Goal: Task Accomplishment & Management: Manage account settings

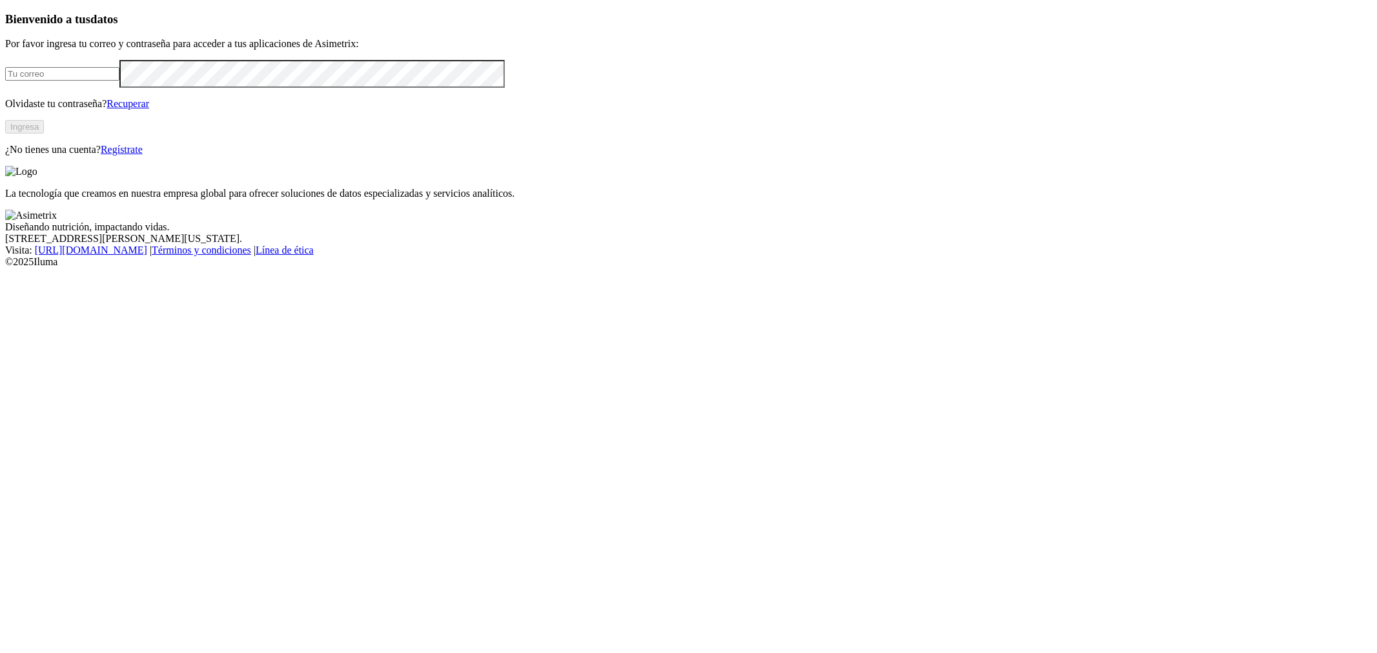
drag, startPoint x: 0, startPoint y: 0, endPoint x: 258, endPoint y: 189, distance: 320.1
click at [119, 81] on input "email" at bounding box center [62, 74] width 114 height 14
paste input "[PERSON_NAME][EMAIL_ADDRESS][PERSON_NAME][DOMAIN_NAME]"
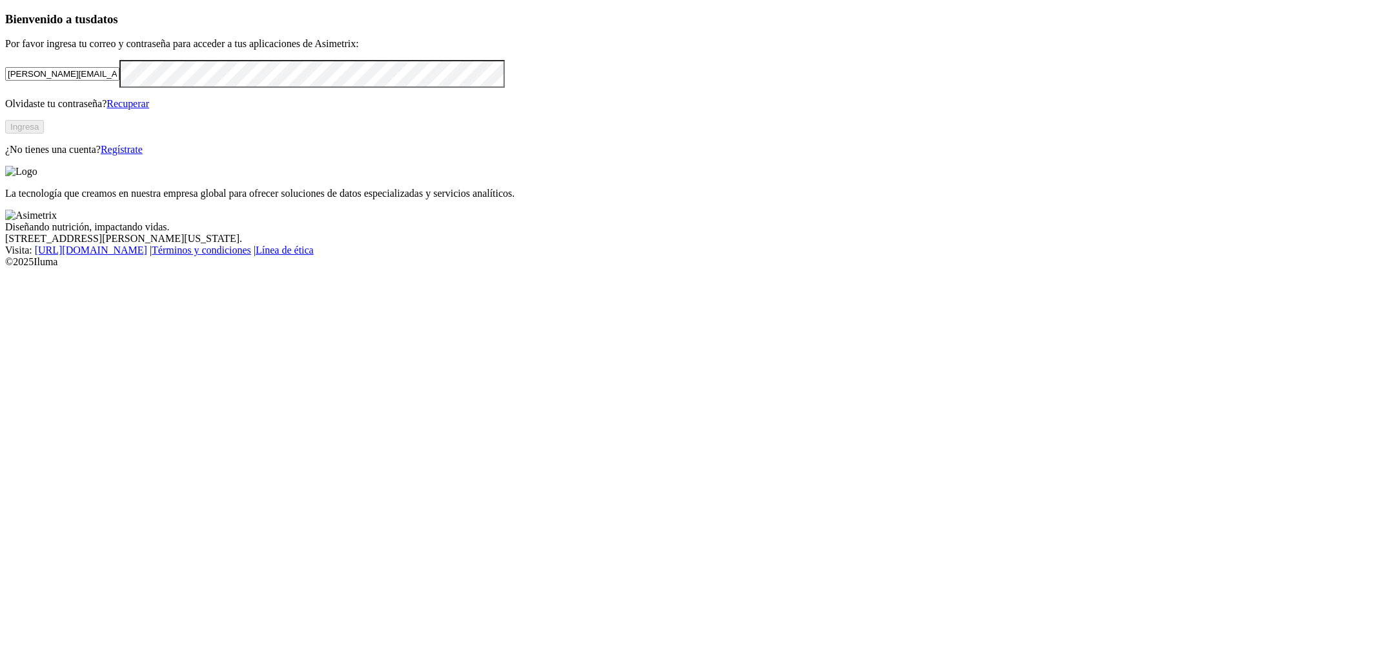
type input "[PERSON_NAME][EMAIL_ADDRESS][PERSON_NAME][DOMAIN_NAME]"
click at [435, 156] on div "Bienvenido a tus datos Por favor ingresa tu correo y contraseña para acceder a …" at bounding box center [688, 83] width 1367 height 143
click at [44, 134] on button "Ingresa" at bounding box center [24, 127] width 39 height 14
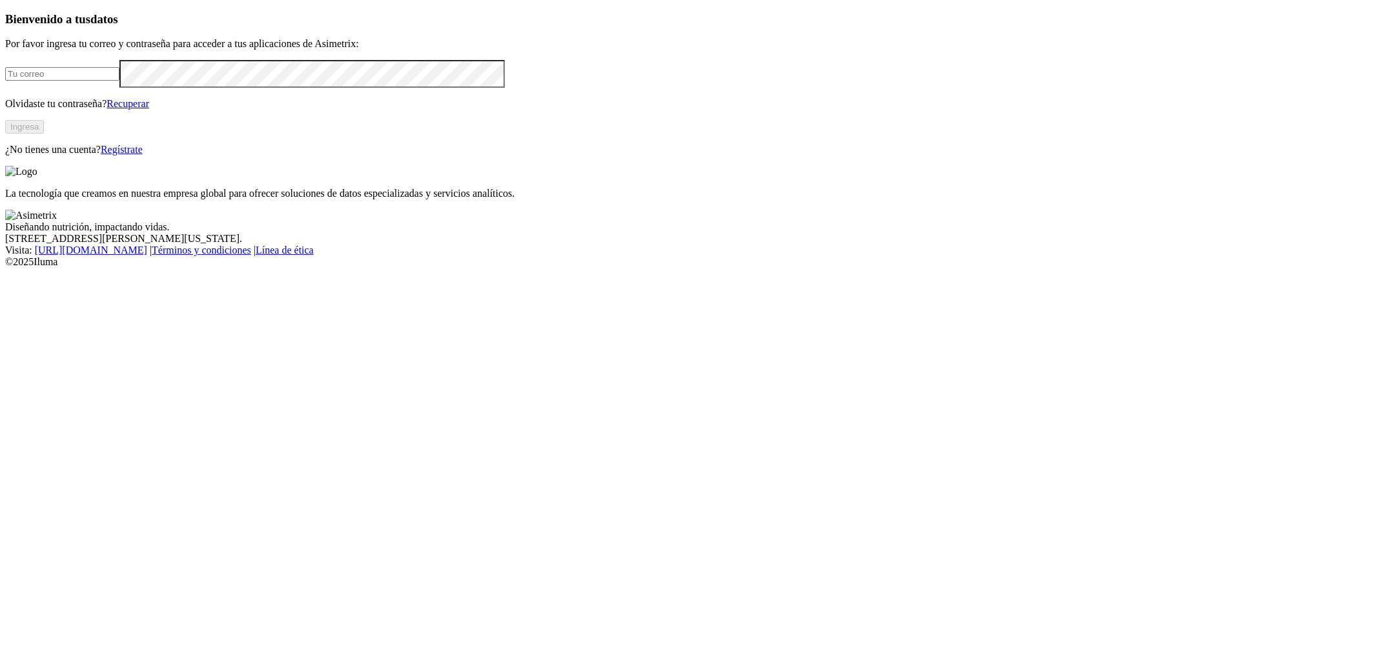
click at [119, 81] on input "email" at bounding box center [62, 74] width 114 height 14
paste input "[PERSON_NAME][EMAIL_ADDRESS][PERSON_NAME][DOMAIN_NAME]"
type input "[PERSON_NAME][EMAIL_ADDRESS][PERSON_NAME][DOMAIN_NAME]"
click at [92, 156] on div "Bienvenido a tus datos Por favor ingresa tu correo y contraseña para acceder a …" at bounding box center [688, 83] width 1367 height 143
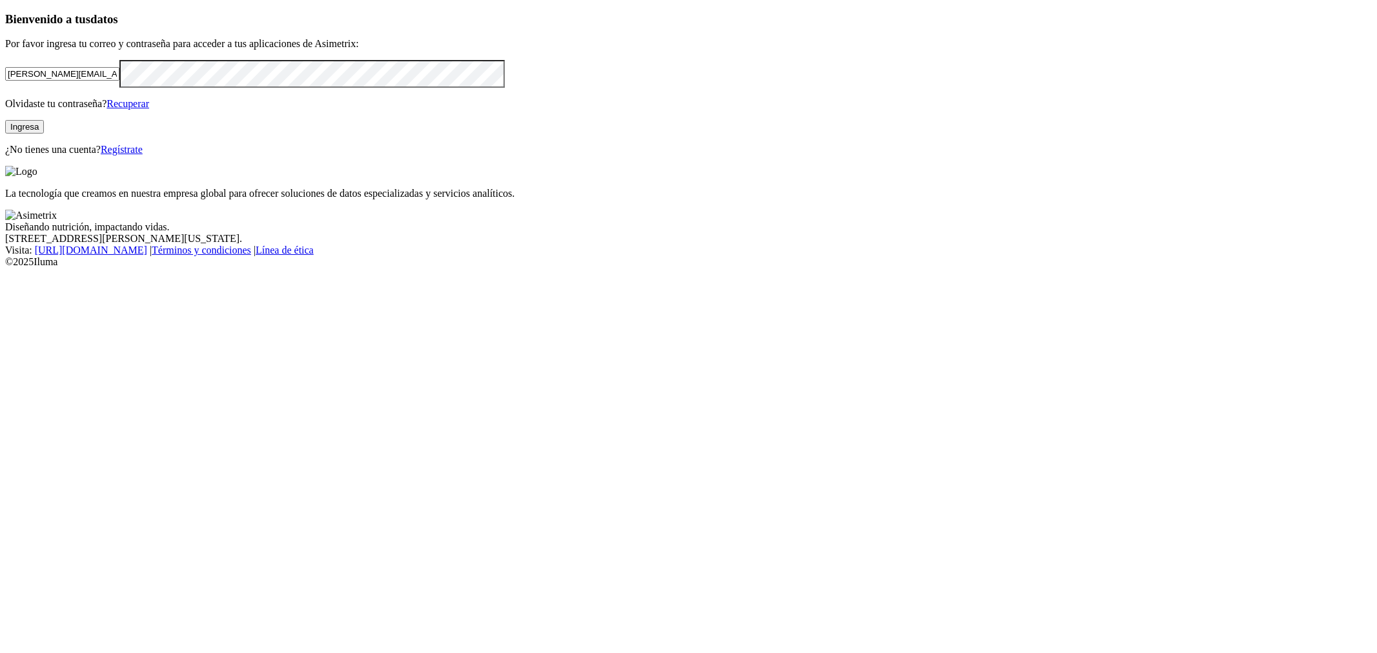
click at [44, 134] on button "Ingresa" at bounding box center [24, 127] width 39 height 14
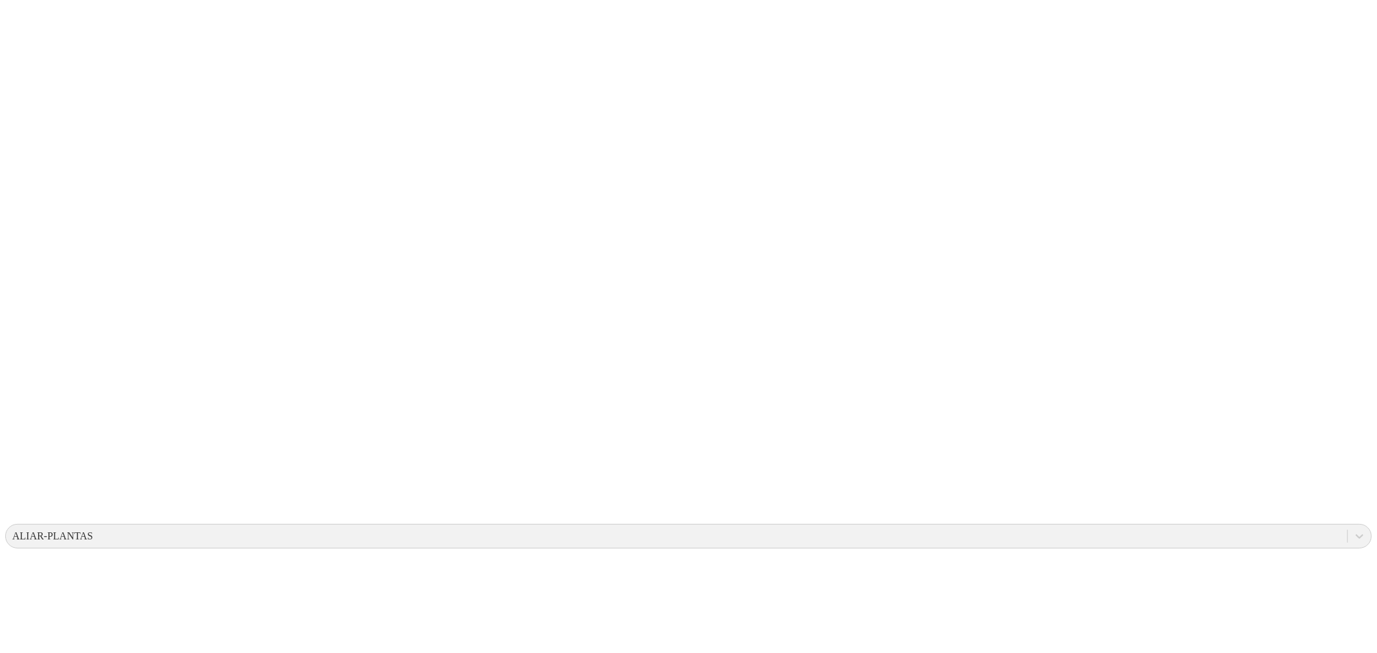
drag, startPoint x: 1354, startPoint y: 21, endPoint x: 1348, endPoint y: 28, distance: 9.7
